Goal: Entertainment & Leisure: Browse casually

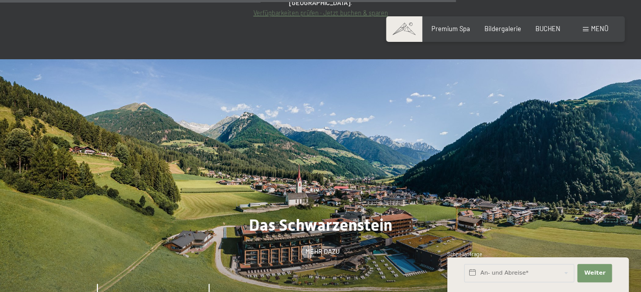
scroll to position [3162, 0]
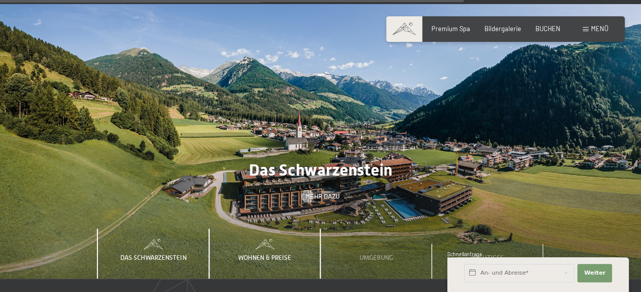
click at [259, 253] on span "Wohnen & Preise" at bounding box center [264, 257] width 53 height 8
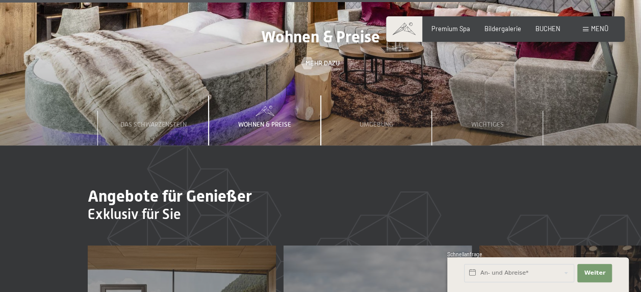
scroll to position [3091, 0]
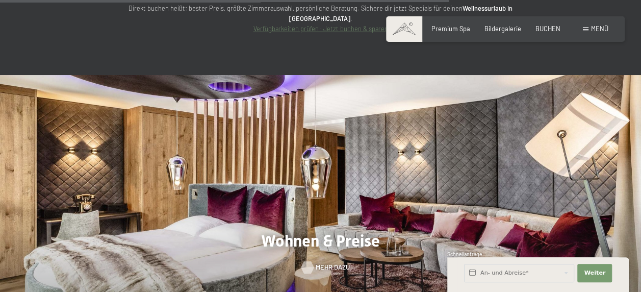
click at [324, 263] on span "Mehr dazu" at bounding box center [333, 267] width 34 height 9
click at [504, 28] on span "Bildergalerie" at bounding box center [503, 27] width 37 height 8
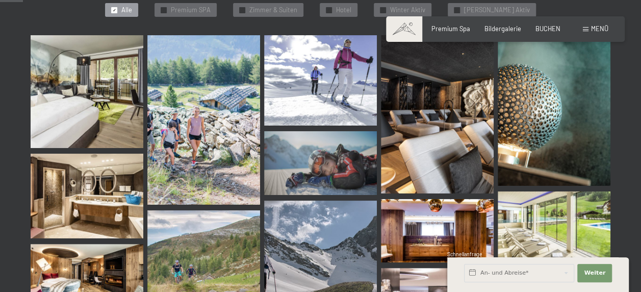
scroll to position [357, 0]
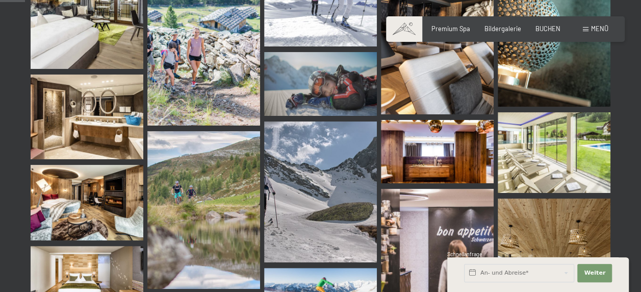
click at [432, 81] on img at bounding box center [437, 35] width 113 height 158
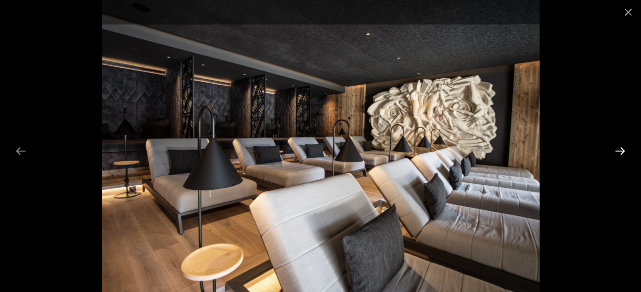
click at [619, 151] on button "Next slide" at bounding box center [619, 151] width 21 height 20
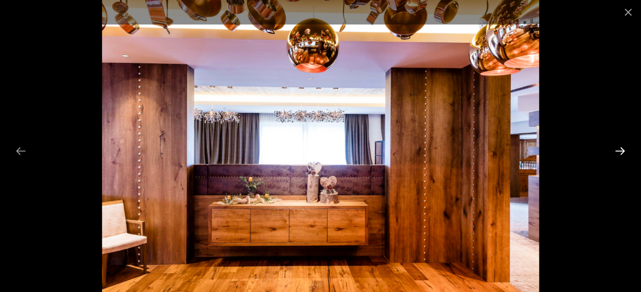
click at [619, 151] on button "Next slide" at bounding box center [619, 151] width 21 height 20
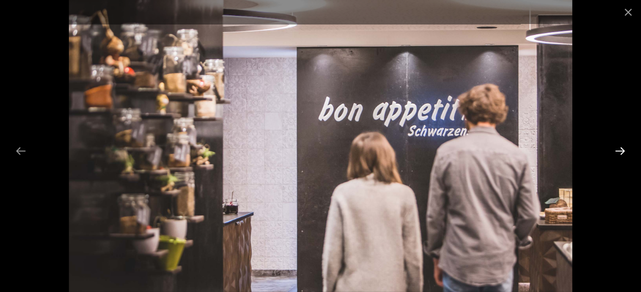
click at [619, 151] on button "Next slide" at bounding box center [619, 151] width 21 height 20
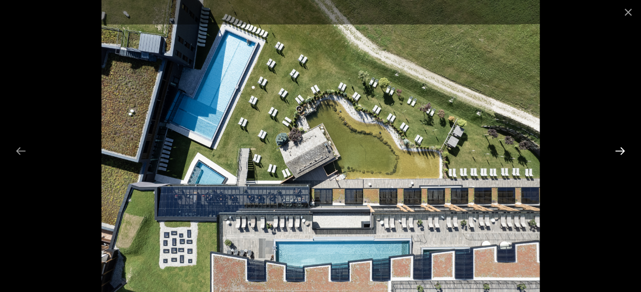
click at [619, 151] on button "Next slide" at bounding box center [619, 151] width 21 height 20
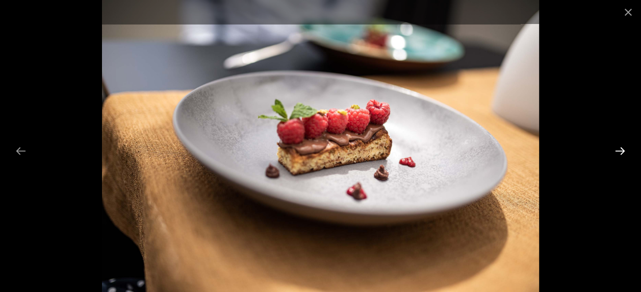
click at [619, 151] on button "Next slide" at bounding box center [619, 151] width 21 height 20
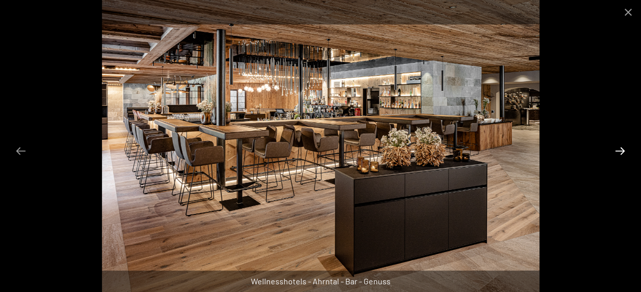
click at [619, 151] on button "Next slide" at bounding box center [619, 151] width 21 height 20
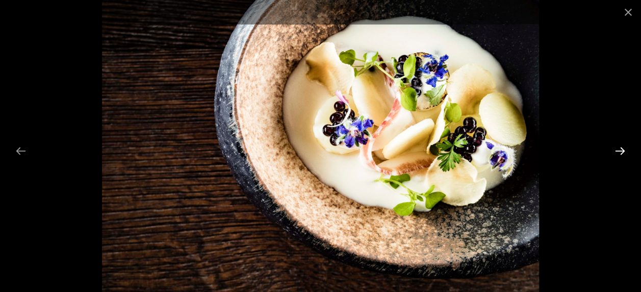
click at [619, 151] on button "Next slide" at bounding box center [619, 151] width 21 height 20
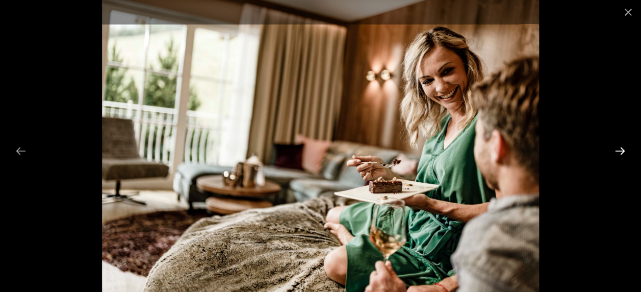
click at [619, 151] on button "Next slide" at bounding box center [619, 151] width 21 height 20
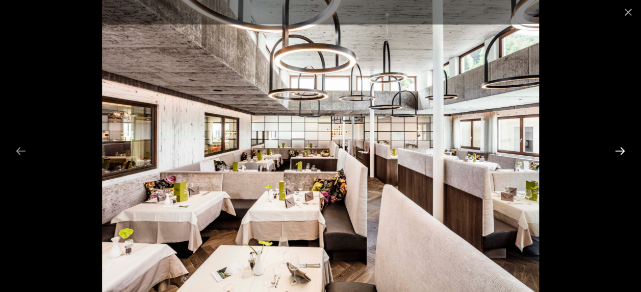
click at [618, 150] on button "Next slide" at bounding box center [619, 151] width 21 height 20
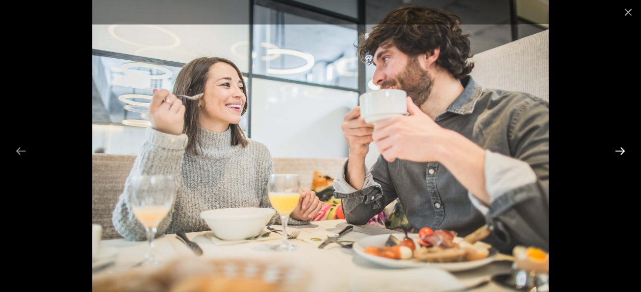
click at [618, 150] on button "Next slide" at bounding box center [619, 151] width 21 height 20
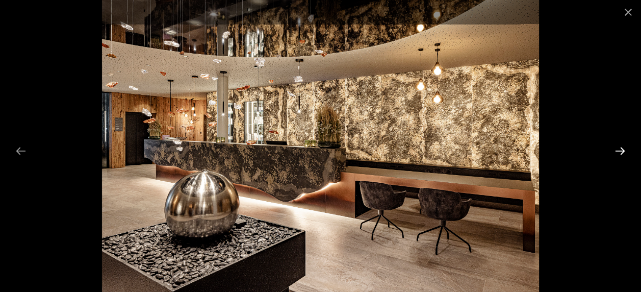
click at [616, 147] on button "Next slide" at bounding box center [619, 151] width 21 height 20
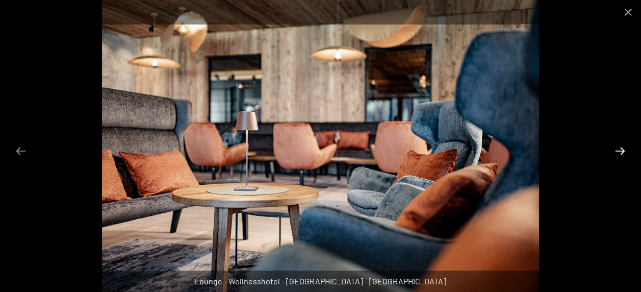
click at [616, 147] on button "Next slide" at bounding box center [619, 151] width 21 height 20
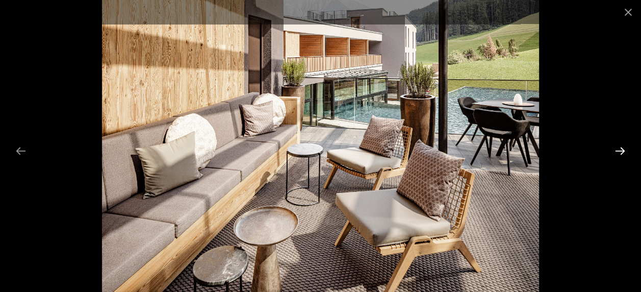
click at [617, 148] on button "Next slide" at bounding box center [619, 151] width 21 height 20
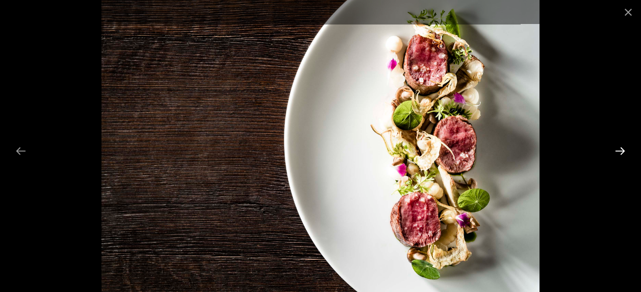
click at [620, 149] on button "Next slide" at bounding box center [619, 151] width 21 height 20
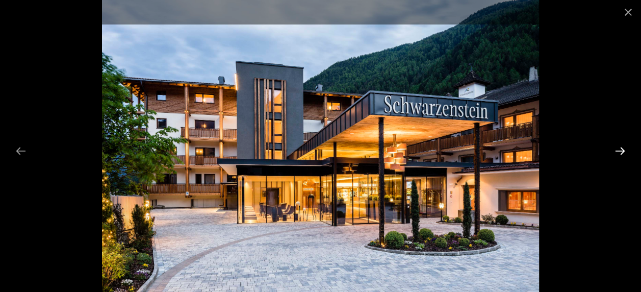
click at [620, 149] on button "Next slide" at bounding box center [619, 151] width 21 height 20
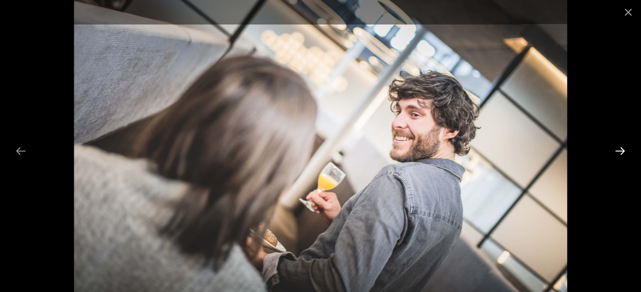
click at [620, 149] on button "Next slide" at bounding box center [619, 151] width 21 height 20
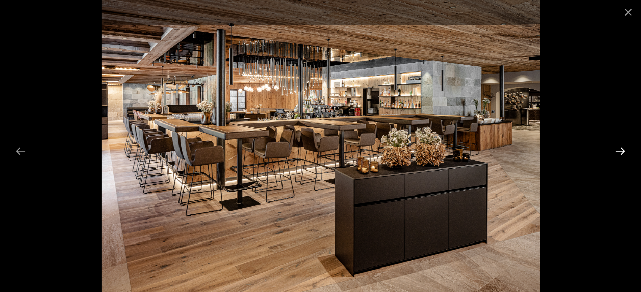
click at [620, 149] on button "Next slide" at bounding box center [619, 151] width 21 height 20
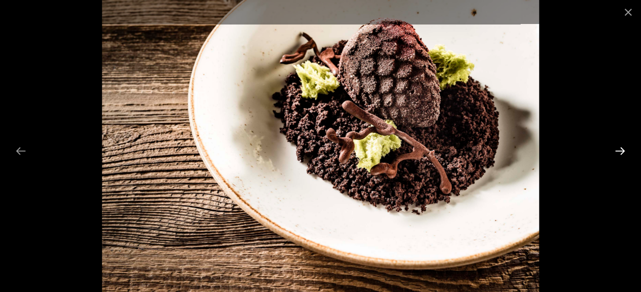
click at [620, 149] on button "Next slide" at bounding box center [619, 151] width 21 height 20
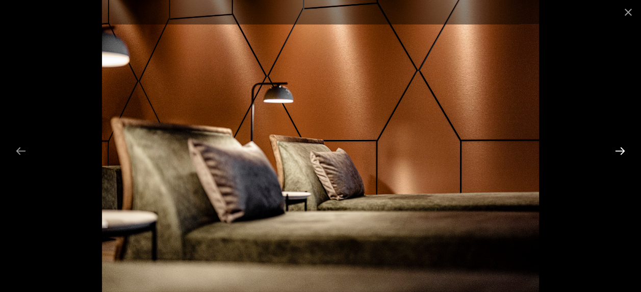
click at [620, 153] on button "Next slide" at bounding box center [619, 151] width 21 height 20
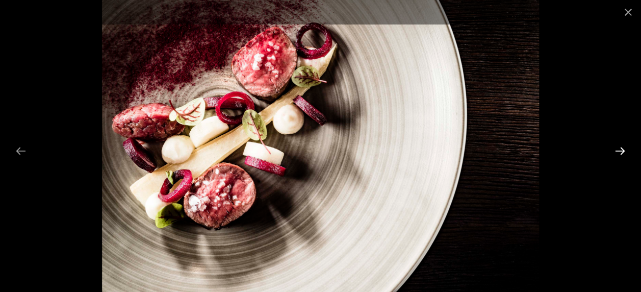
click at [620, 153] on button "Next slide" at bounding box center [619, 151] width 21 height 20
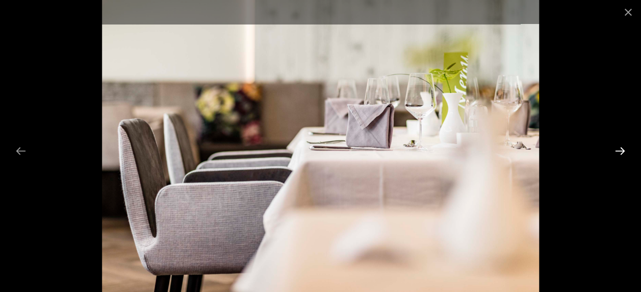
click at [620, 157] on button "Next slide" at bounding box center [619, 151] width 21 height 20
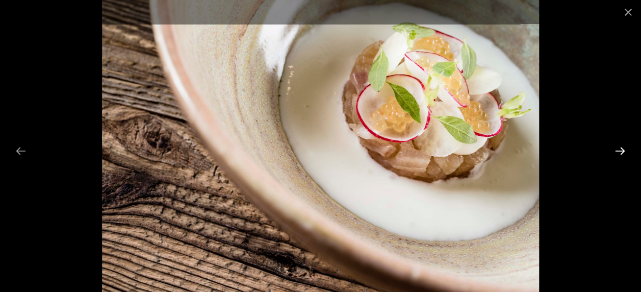
click at [620, 157] on button "Next slide" at bounding box center [619, 151] width 21 height 20
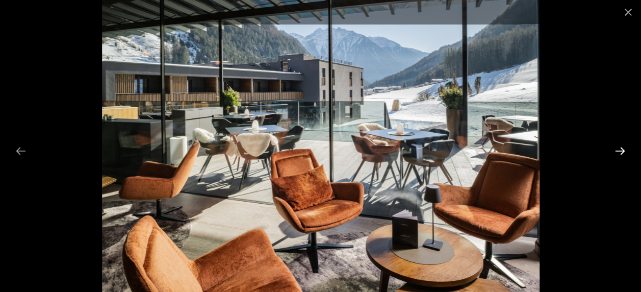
click at [620, 157] on button "Next slide" at bounding box center [619, 151] width 21 height 20
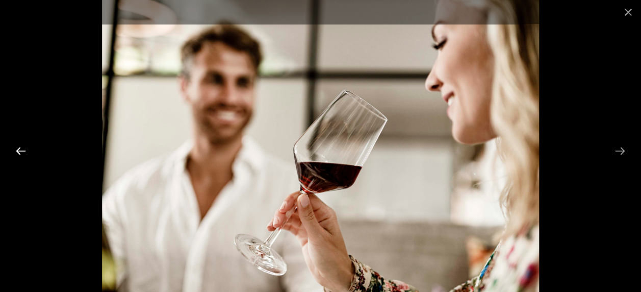
click at [11, 150] on button "Previous slide" at bounding box center [20, 151] width 21 height 20
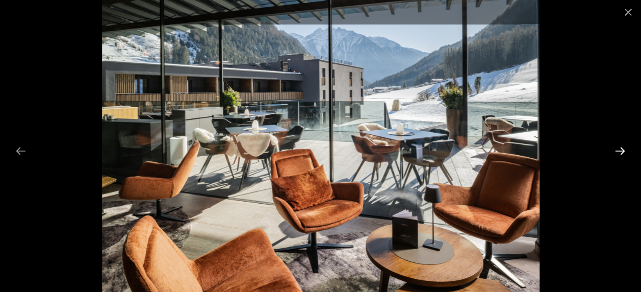
click at [623, 148] on button "Next slide" at bounding box center [619, 151] width 21 height 20
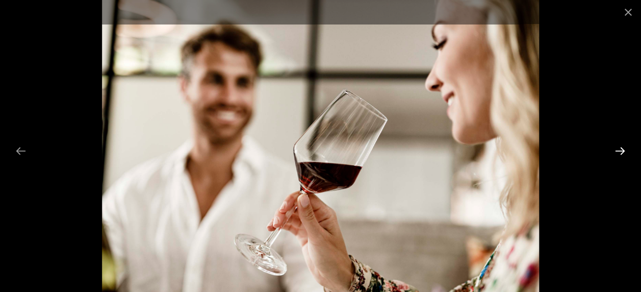
click at [611, 156] on button "Next slide" at bounding box center [619, 151] width 21 height 20
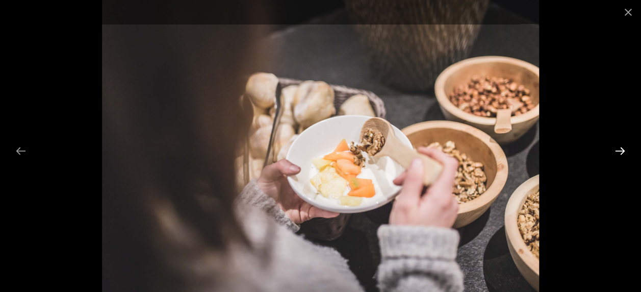
click at [612, 153] on button "Next slide" at bounding box center [619, 151] width 21 height 20
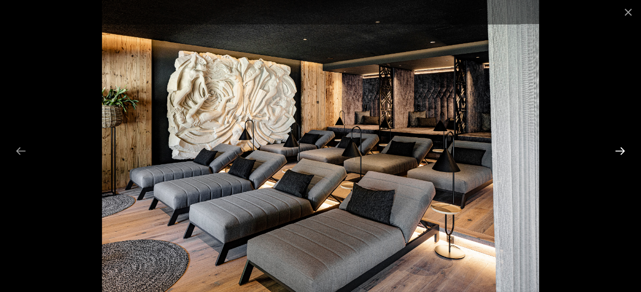
click at [612, 153] on button "Next slide" at bounding box center [619, 151] width 21 height 20
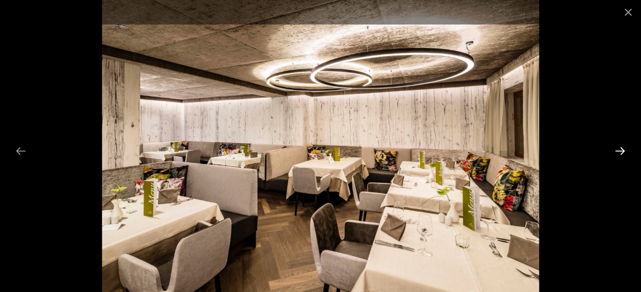
click at [612, 153] on button "Next slide" at bounding box center [619, 151] width 21 height 20
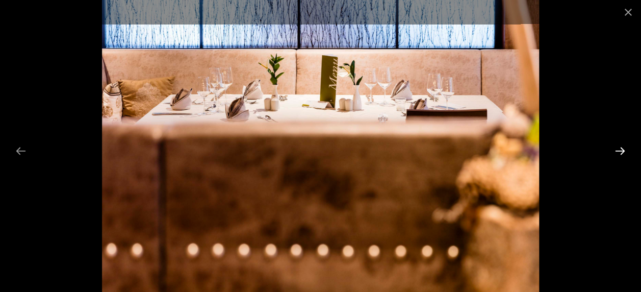
click at [612, 153] on button "Next slide" at bounding box center [619, 151] width 21 height 20
